Goal: Task Accomplishment & Management: Complete application form

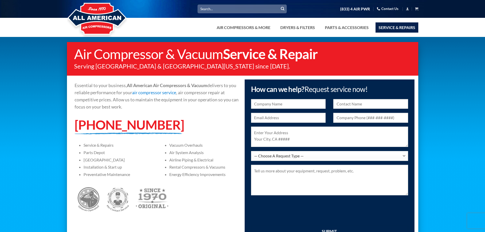
click at [391, 27] on link "Service & Repairs" at bounding box center [396, 27] width 43 height 10
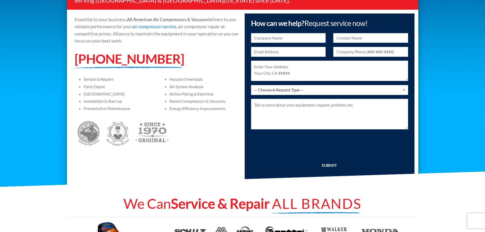
scroll to position [51, 0]
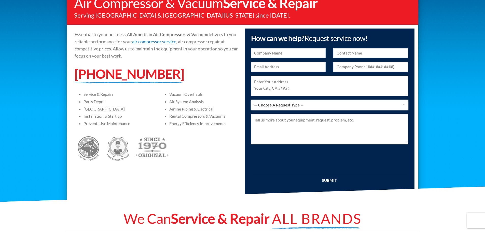
click at [333, 102] on select "— Choose A Request Type — I Have A Question Service & Repair Parts & Accessorie…" at bounding box center [329, 105] width 157 height 10
select select "Service & Repair"
click at [251, 100] on select "— Choose A Request Type — I Have A Question Service & Repair Parts & Accessorie…" at bounding box center [329, 105] width 157 height 10
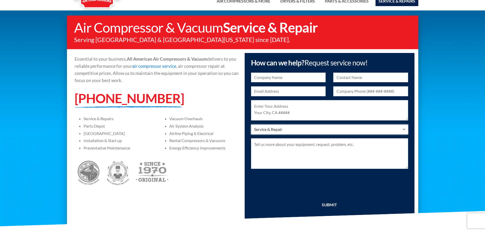
scroll to position [0, 0]
